Goal: Information Seeking & Learning: Check status

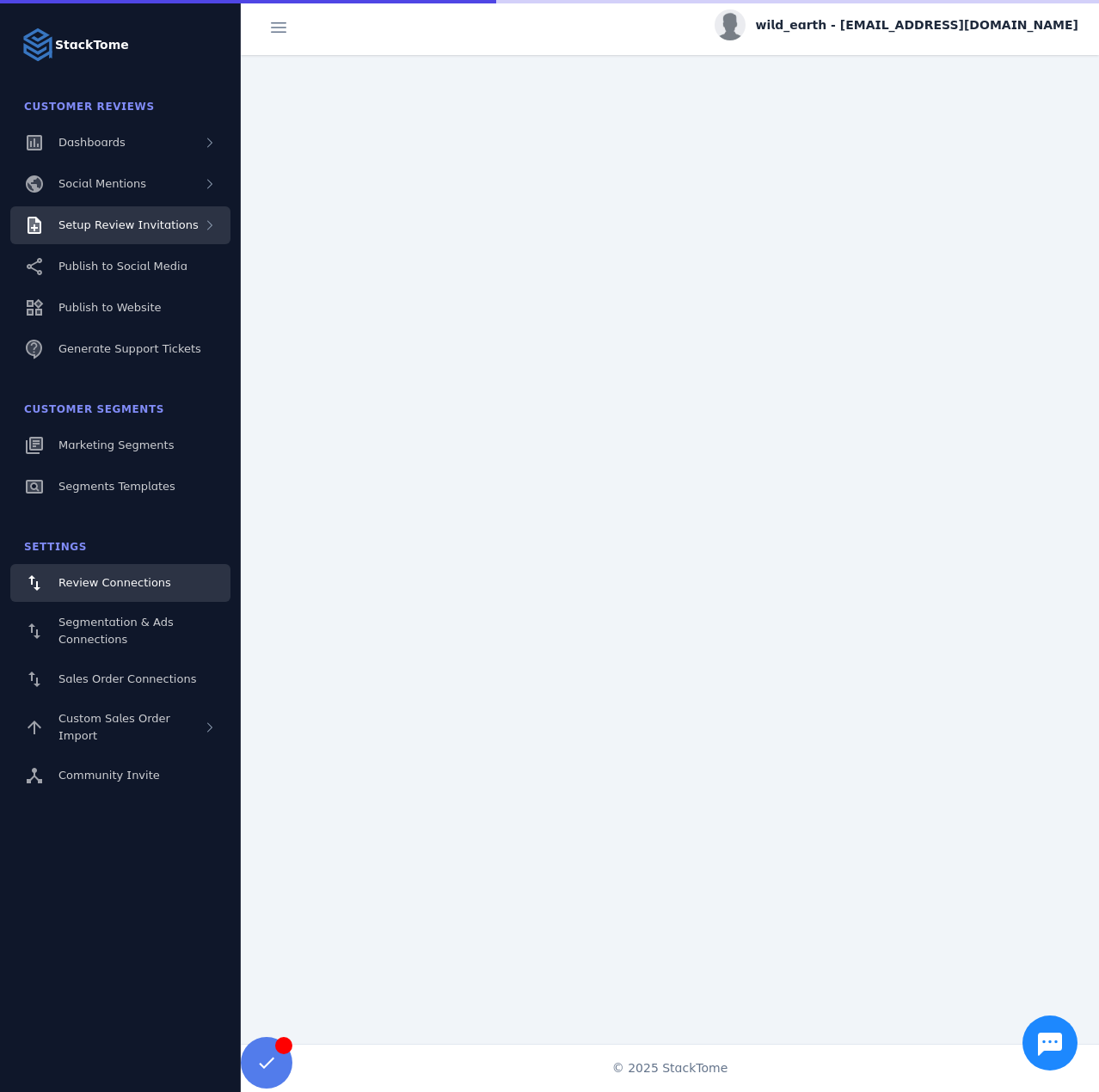
click at [154, 233] on div "Setup Review Invitations" at bounding box center [128, 226] width 140 height 17
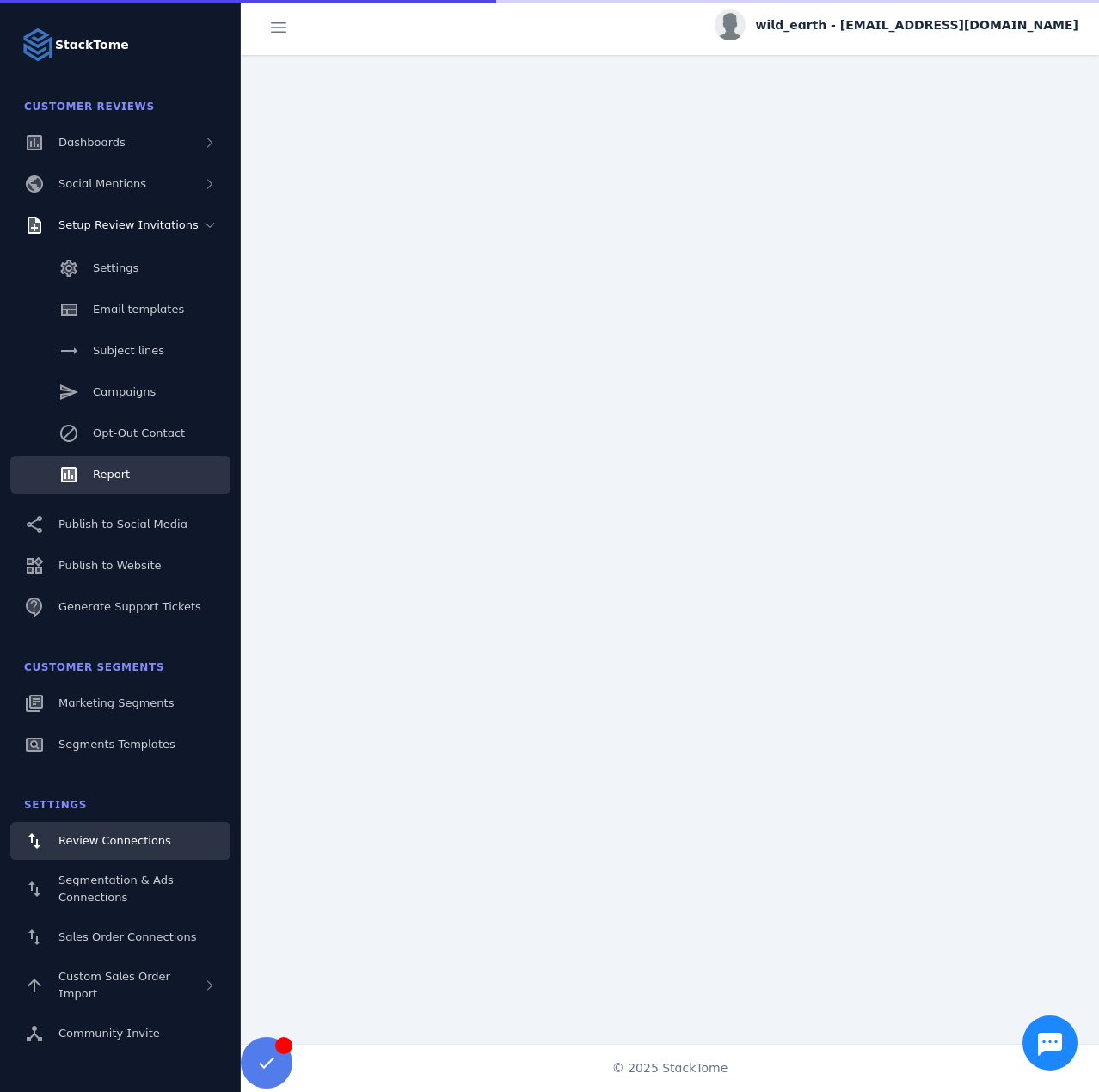
click at [153, 467] on link "Report" at bounding box center [120, 475] width 220 height 38
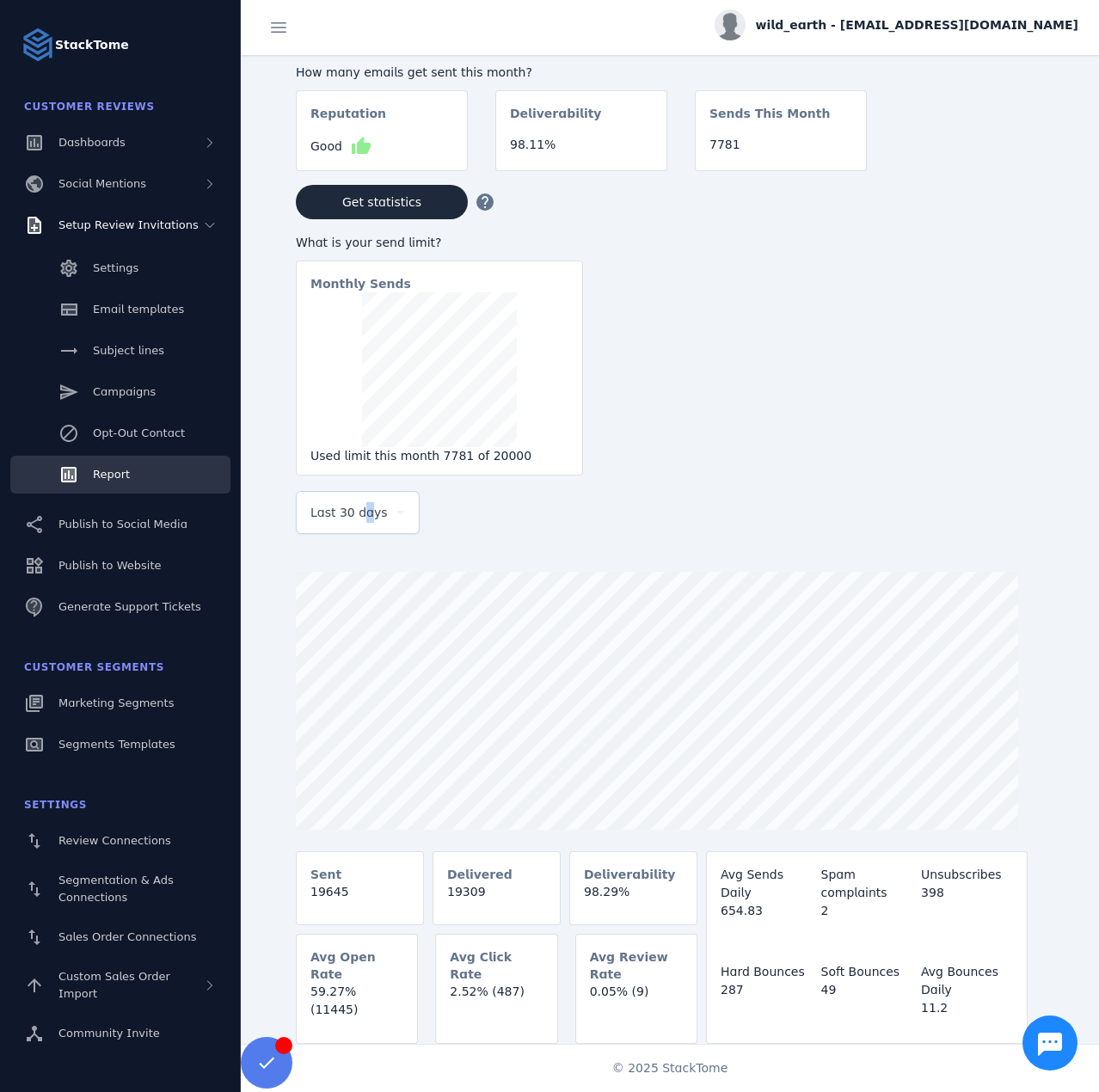
click at [359, 518] on span "Last 30 days" at bounding box center [349, 512] width 77 height 21
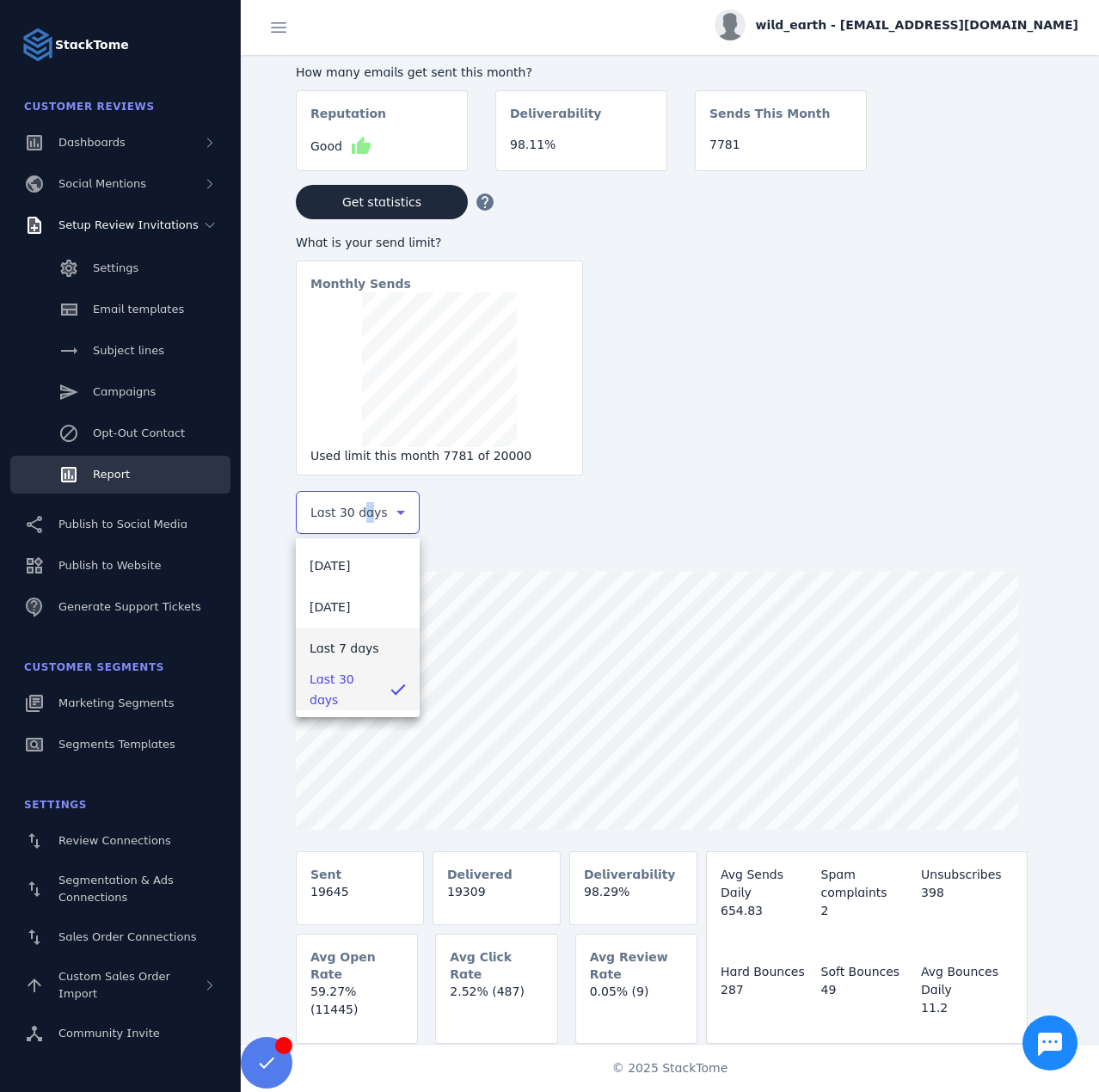
click at [347, 647] on span "Last 7 days" at bounding box center [344, 648] width 70 height 21
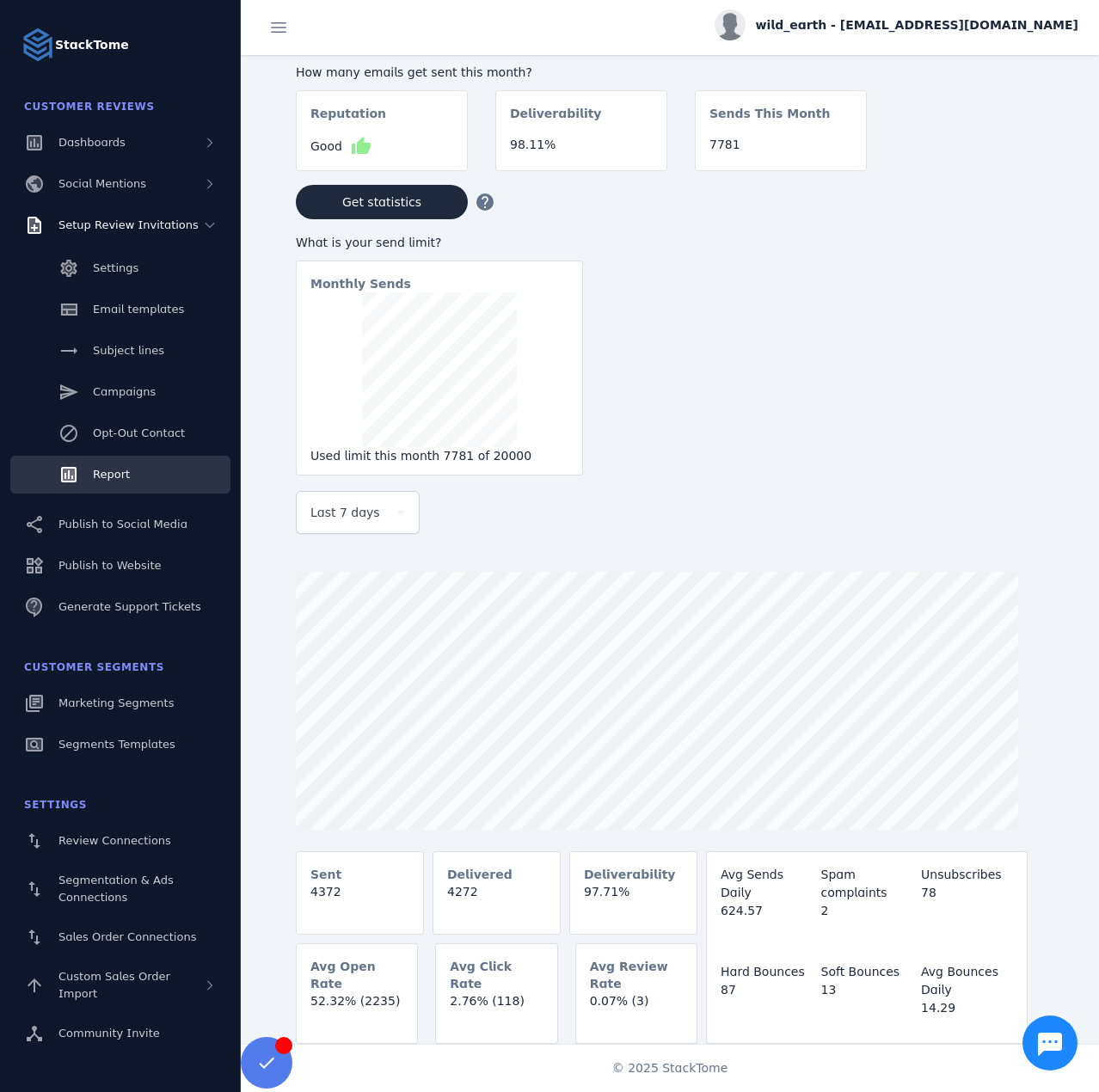
drag, startPoint x: 933, startPoint y: 43, endPoint x: 957, endPoint y: 80, distance: 44.1
click at [933, 43] on user "wild_earth - [EMAIL_ADDRESS][DOMAIN_NAME]" at bounding box center [896, 28] width 364 height 36
click at [887, 30] on span "wild_earth - [EMAIL_ADDRESS][DOMAIN_NAME]" at bounding box center [917, 25] width 323 height 18
click at [989, 146] on button "Sign out" at bounding box center [1016, 166] width 124 height 41
